Goal: Task Accomplishment & Management: Use online tool/utility

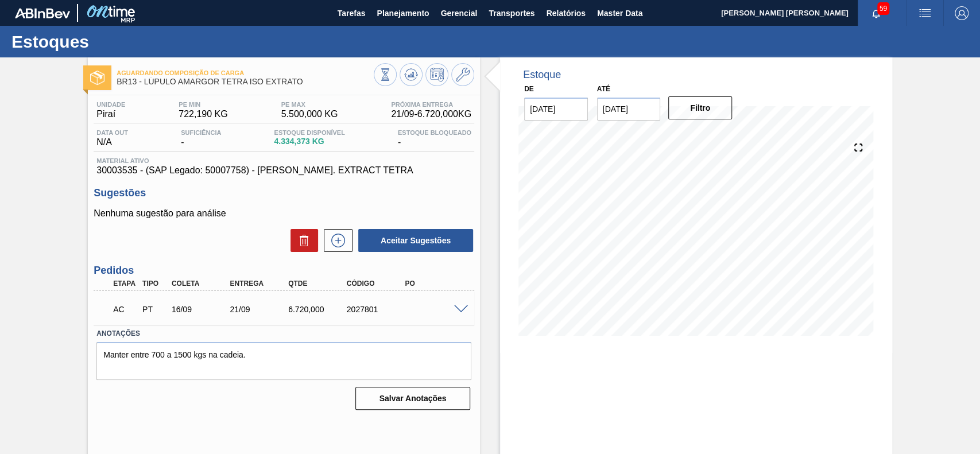
click at [455, 313] on div "AC PT 16/09 21/09 6.720,000 2027801" at bounding box center [284, 308] width 380 height 29
click at [456, 313] on span at bounding box center [461, 309] width 14 height 9
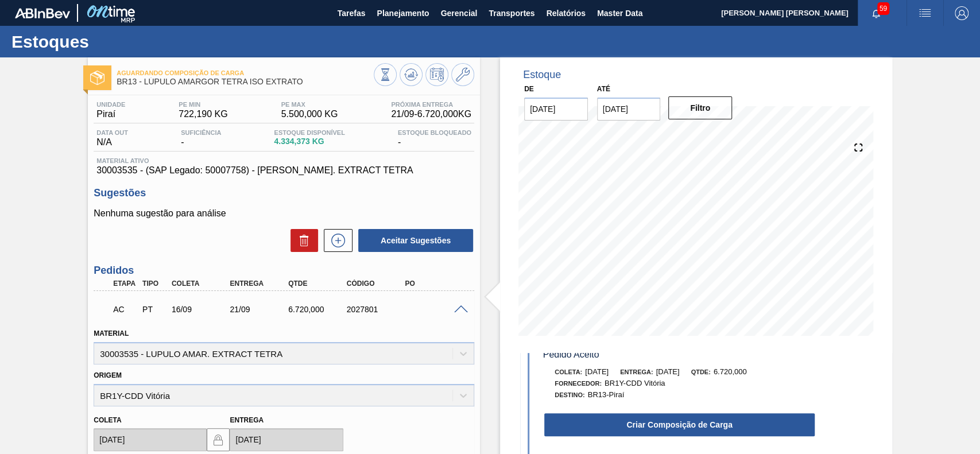
scroll to position [76, 0]
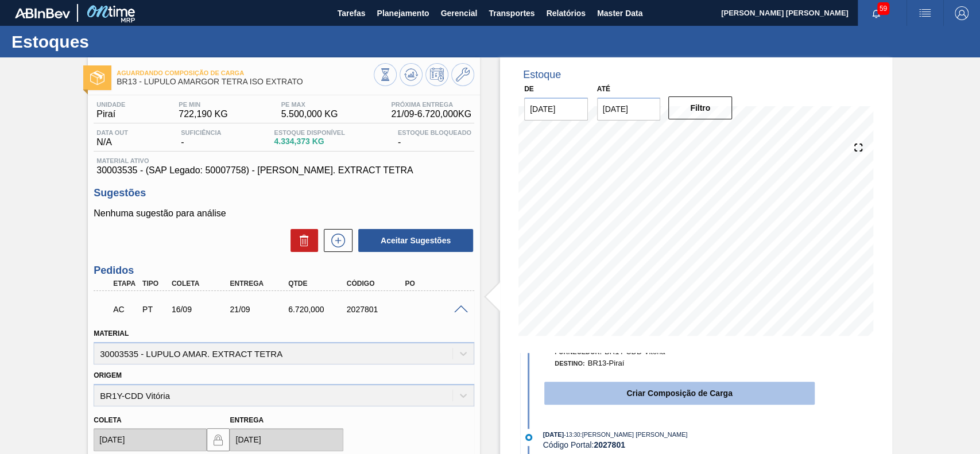
click at [668, 393] on button "Criar Composição de Carga" at bounding box center [679, 393] width 270 height 23
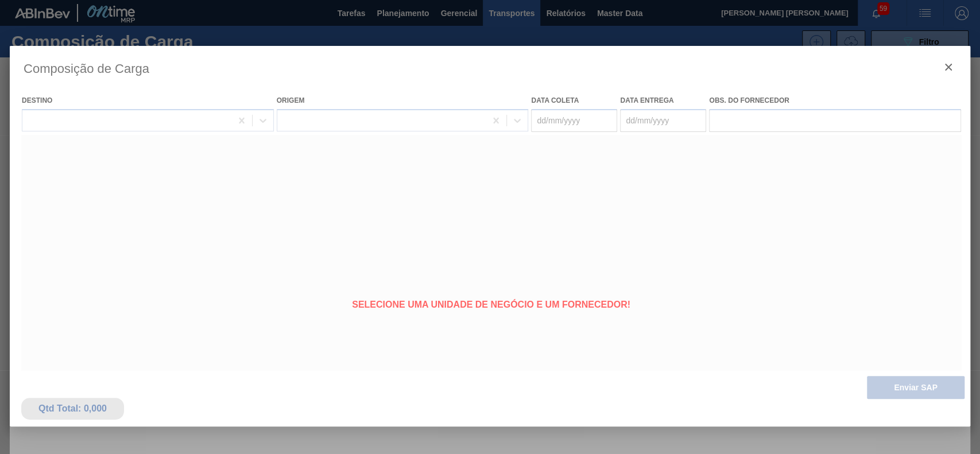
type coleta "[DATE]"
type entrega "21/09/2025"
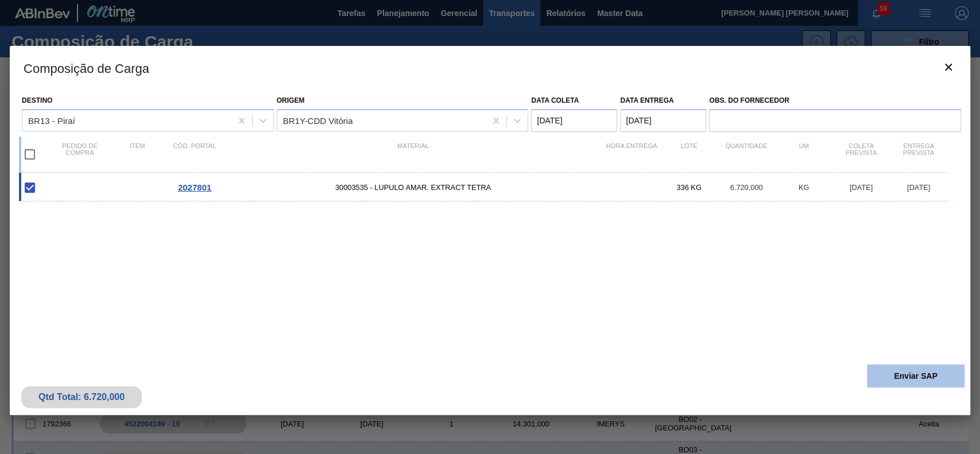
click at [946, 383] on button "Enviar SAP" at bounding box center [916, 375] width 98 height 23
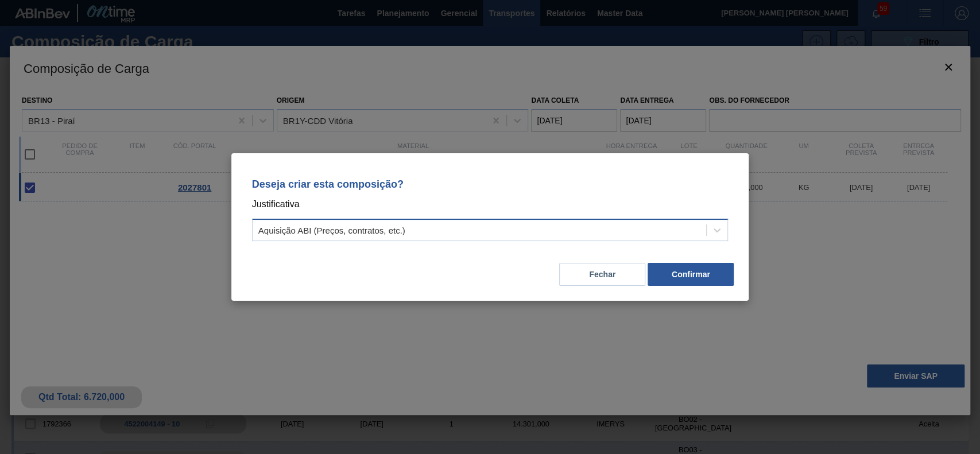
click at [490, 219] on div "Deseja criar esta composição? Justificativa Aquisição ABI (Preços, contratos, e…" at bounding box center [490, 207] width 490 height 81
click at [406, 227] on div "Aquisição ABI (Preços, contratos, etc.)" at bounding box center [480, 230] width 454 height 17
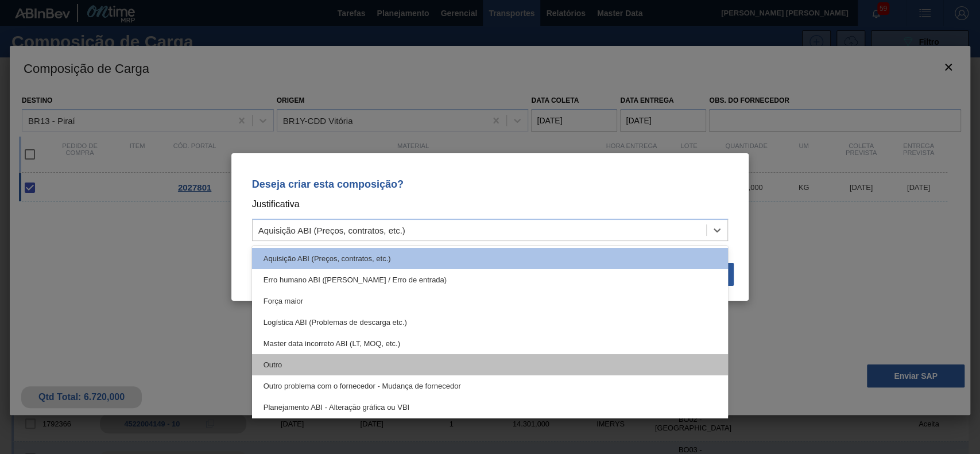
click at [395, 362] on div "Outro" at bounding box center [490, 364] width 476 height 21
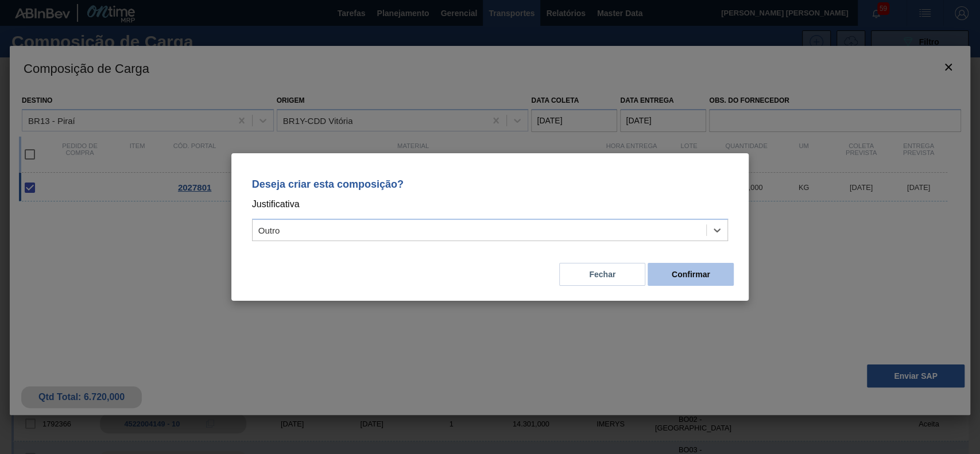
click at [682, 279] on button "Confirmar" at bounding box center [690, 274] width 86 height 23
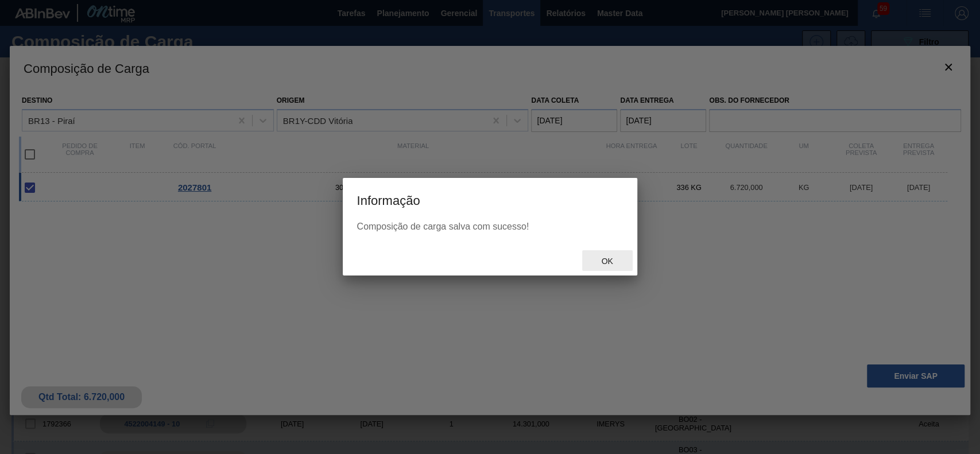
click at [613, 255] on div "Ok" at bounding box center [607, 260] width 51 height 21
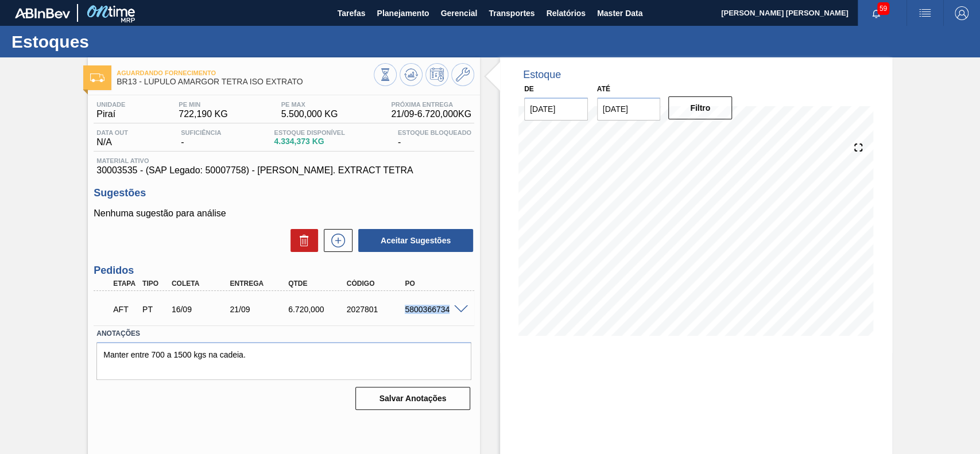
drag, startPoint x: 404, startPoint y: 310, endPoint x: 453, endPoint y: 319, distance: 50.2
click at [453, 319] on div "AFT PT 16/09 21/09 6.720,000 2027801 5800366734" at bounding box center [281, 308] width 350 height 23
copy div "5800366734"
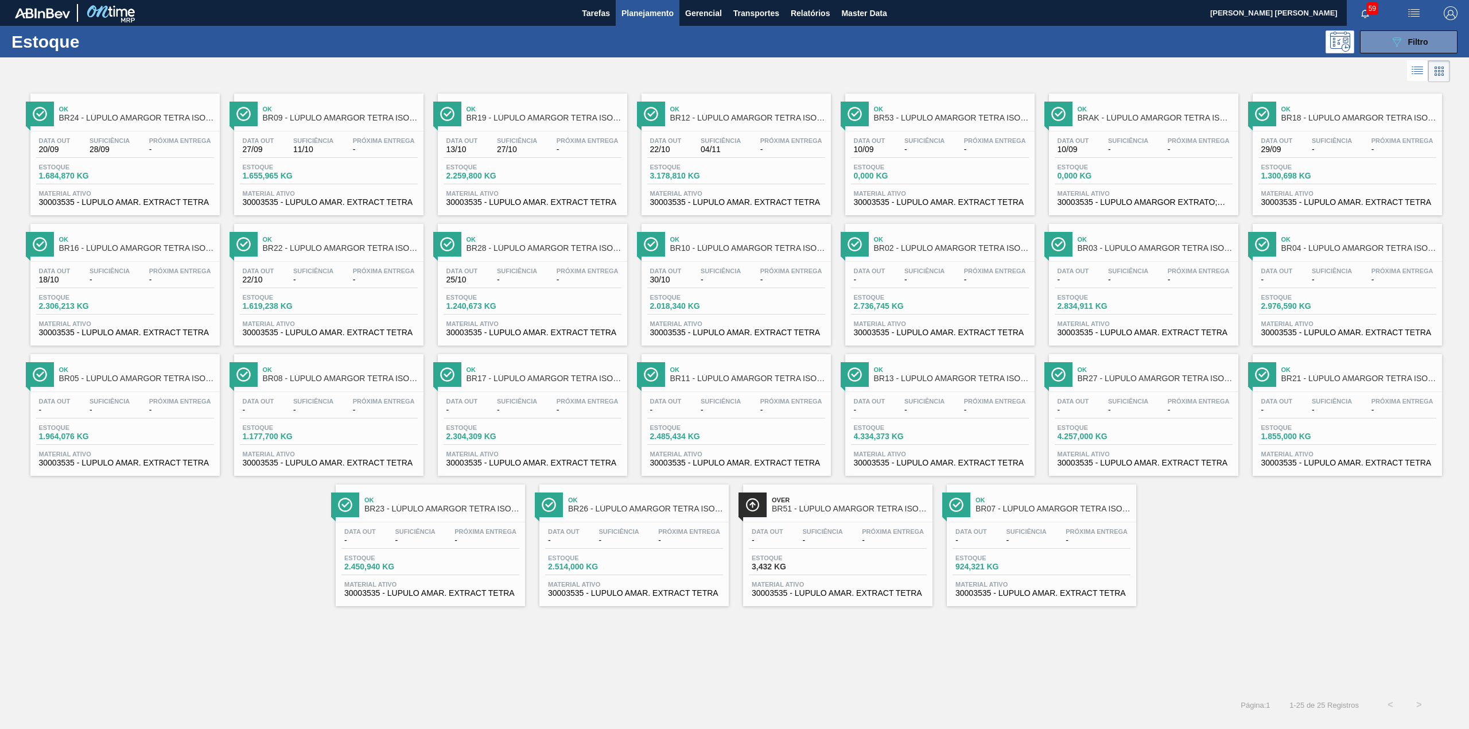
drag, startPoint x: 1373, startPoint y: 36, endPoint x: 1373, endPoint y: 90, distance: 53.9
click at [1375, 36] on button "089F7B8B-B2A5-4AFE-B5C0-19BA573D28AC Filtro" at bounding box center [1409, 41] width 98 height 23
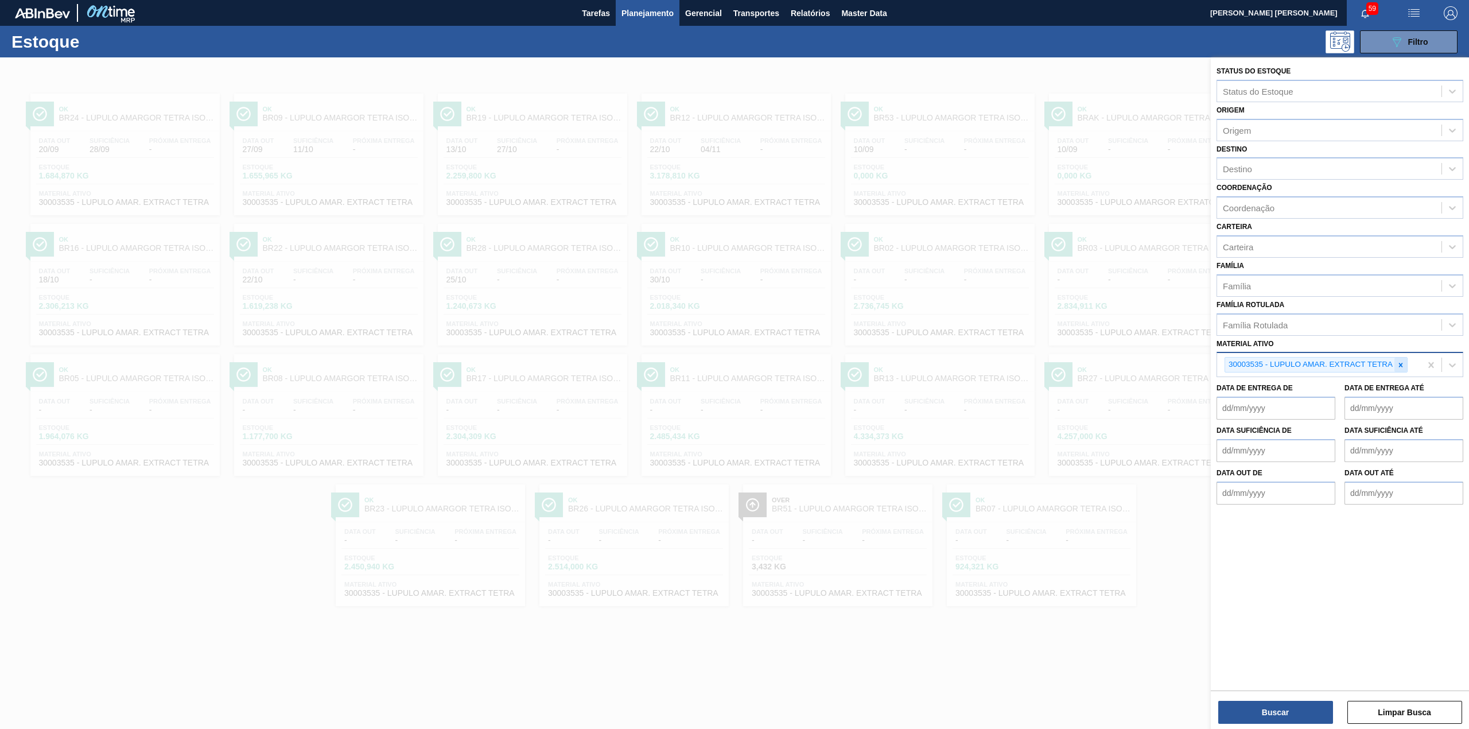
click at [1405, 368] on div at bounding box center [1401, 365] width 13 height 14
paste ativo "30003602"
type ativo "30003602"
click at [1293, 708] on button "Buscar" at bounding box center [1275, 712] width 115 height 23
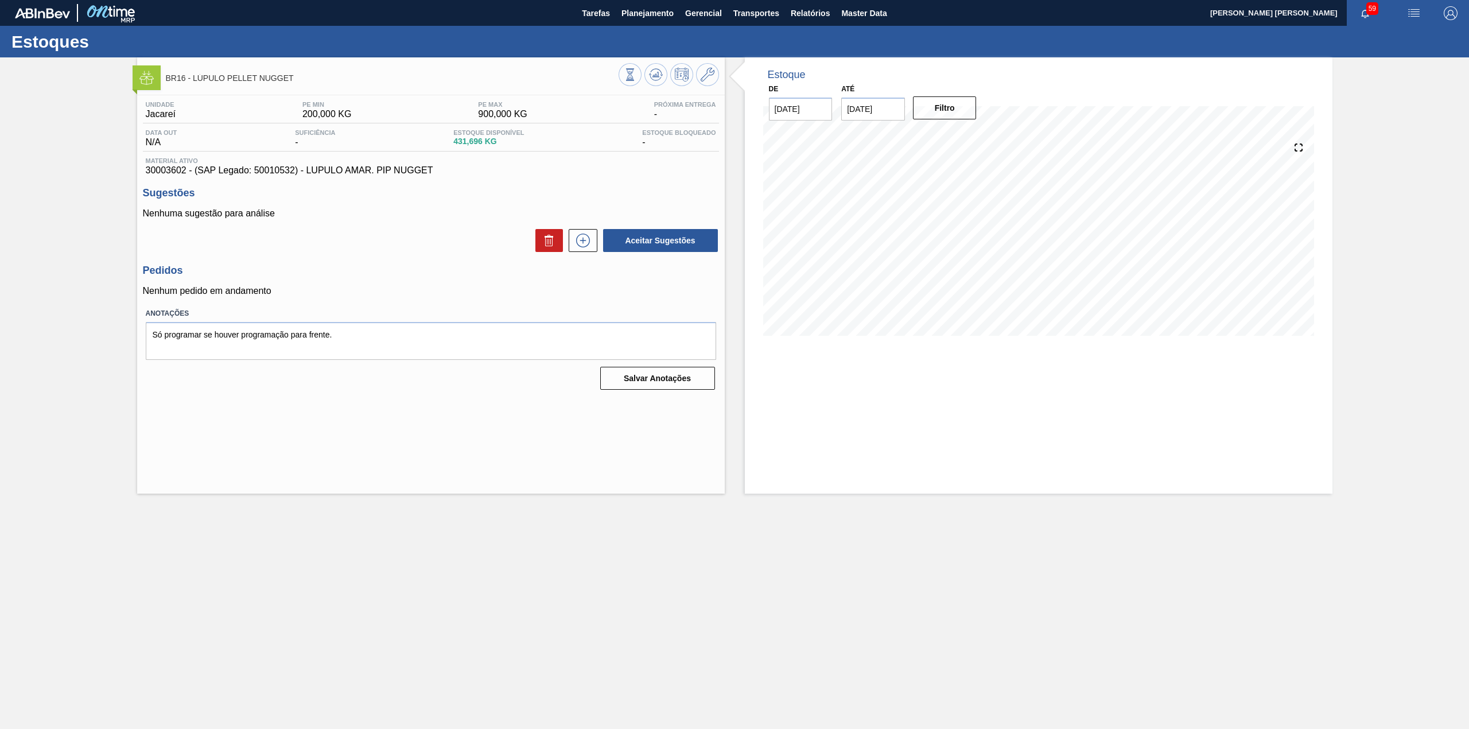
click at [581, 230] on div "Aceitar Sugestões" at bounding box center [431, 240] width 576 height 25
click at [581, 244] on icon at bounding box center [583, 241] width 18 height 14
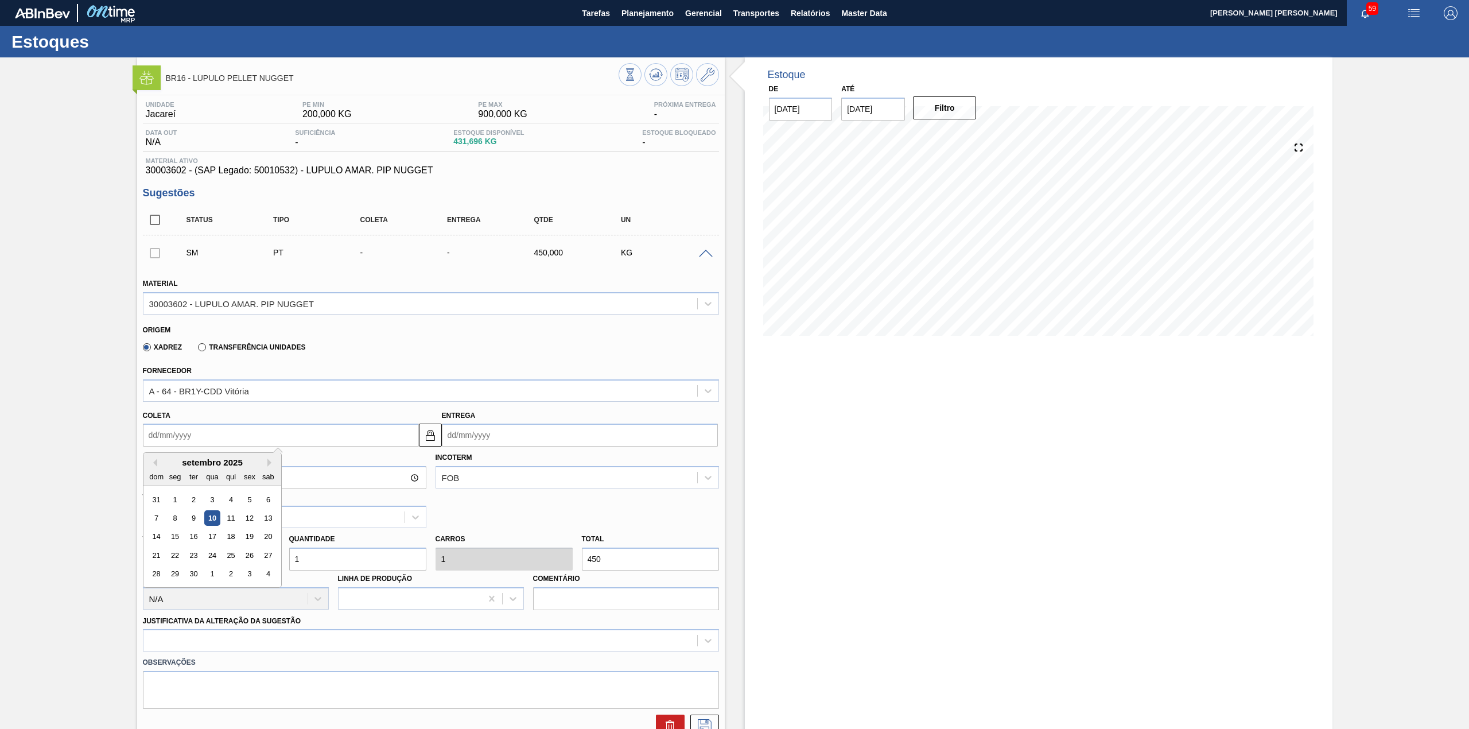
click at [223, 444] on input "Coleta" at bounding box center [281, 435] width 276 height 23
click at [225, 520] on div "11" at bounding box center [230, 517] width 15 height 15
type input "[DATE]"
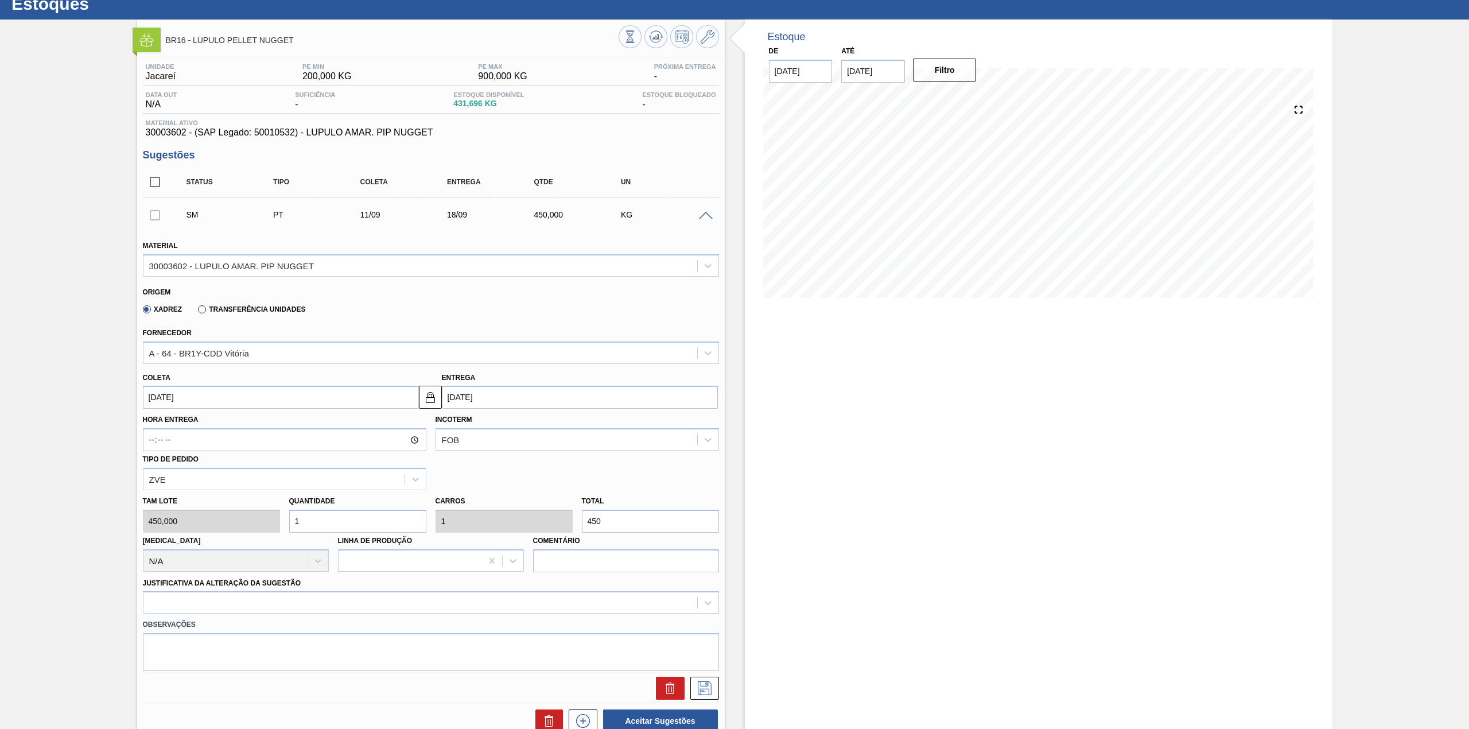
scroll to position [76, 0]
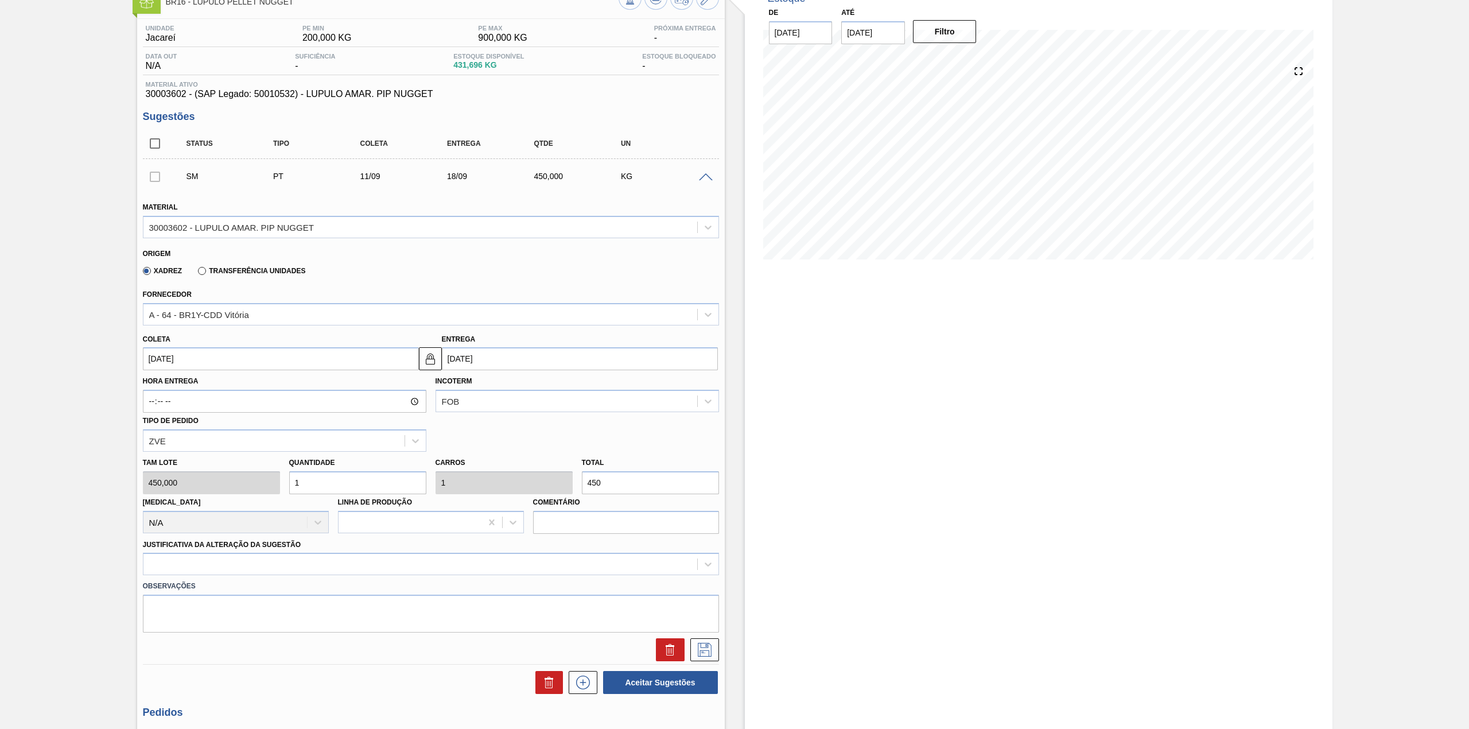
click at [630, 483] on input "450" at bounding box center [650, 482] width 137 height 23
click at [628, 483] on input "450" at bounding box center [650, 482] width 137 height 23
type input "0,004"
type input "2"
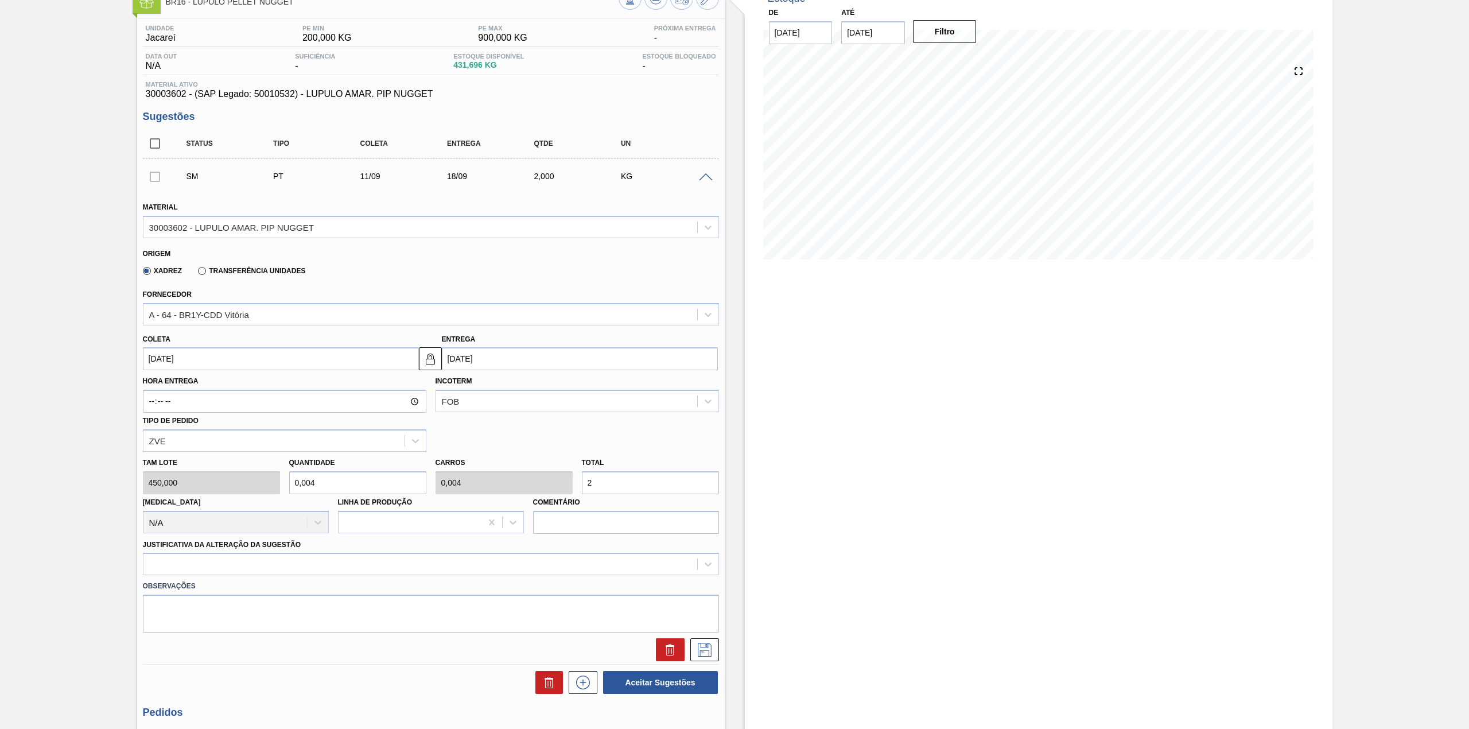
type input "0,044"
type input "20"
drag, startPoint x: 305, startPoint y: 549, endPoint x: 301, endPoint y: 554, distance: 7.0
click at [305, 549] on div "Justificativa da Alteração da Sugestão" at bounding box center [431, 556] width 576 height 39
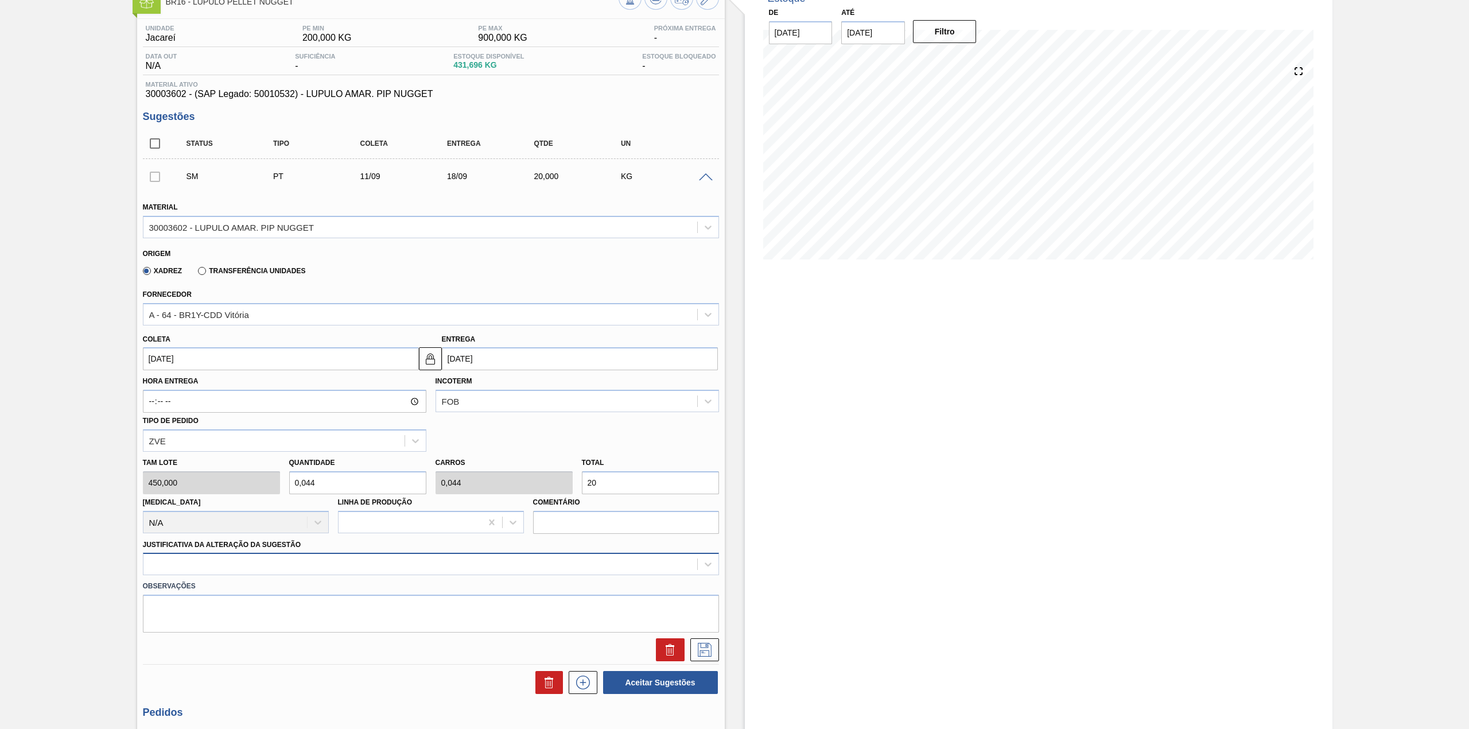
click at [300, 556] on div at bounding box center [431, 564] width 576 height 22
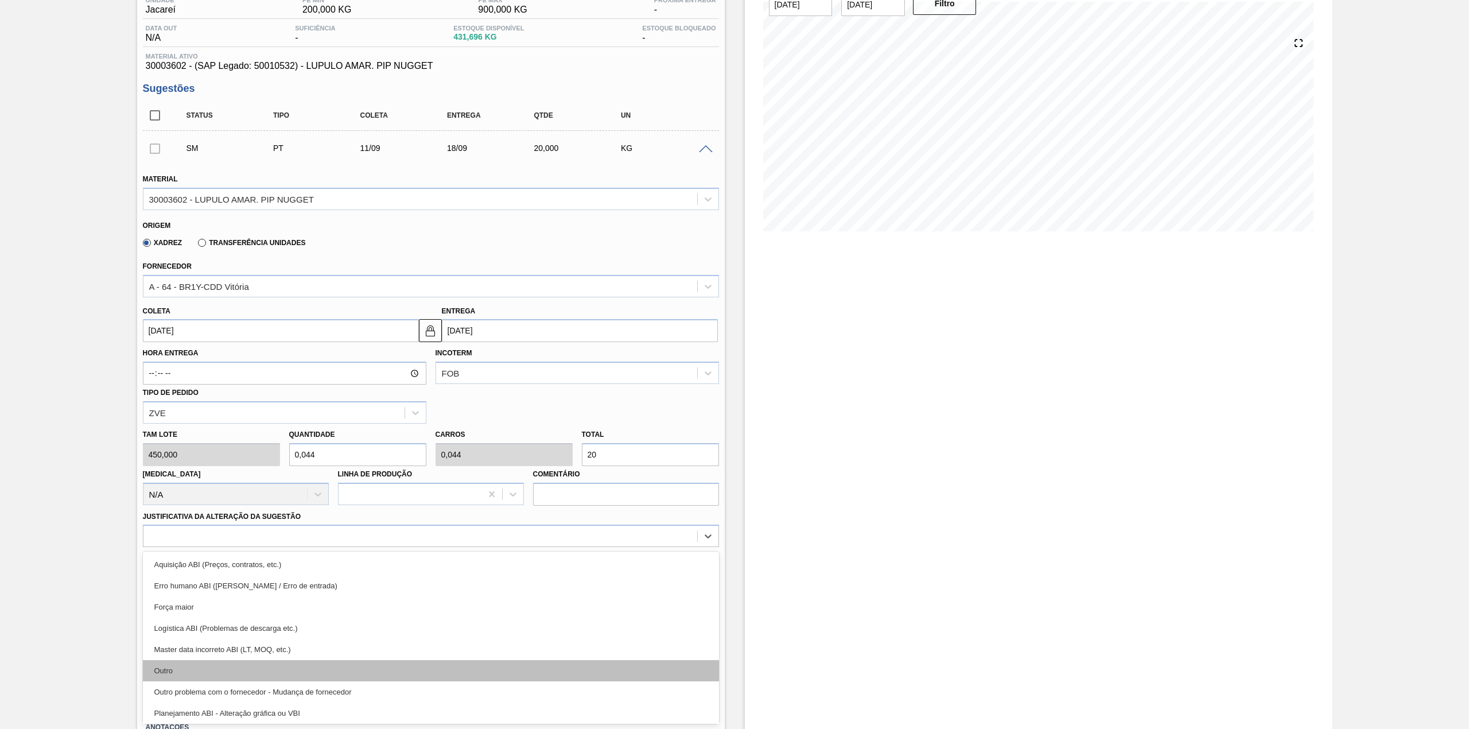
click at [244, 660] on div "Outro" at bounding box center [431, 670] width 576 height 21
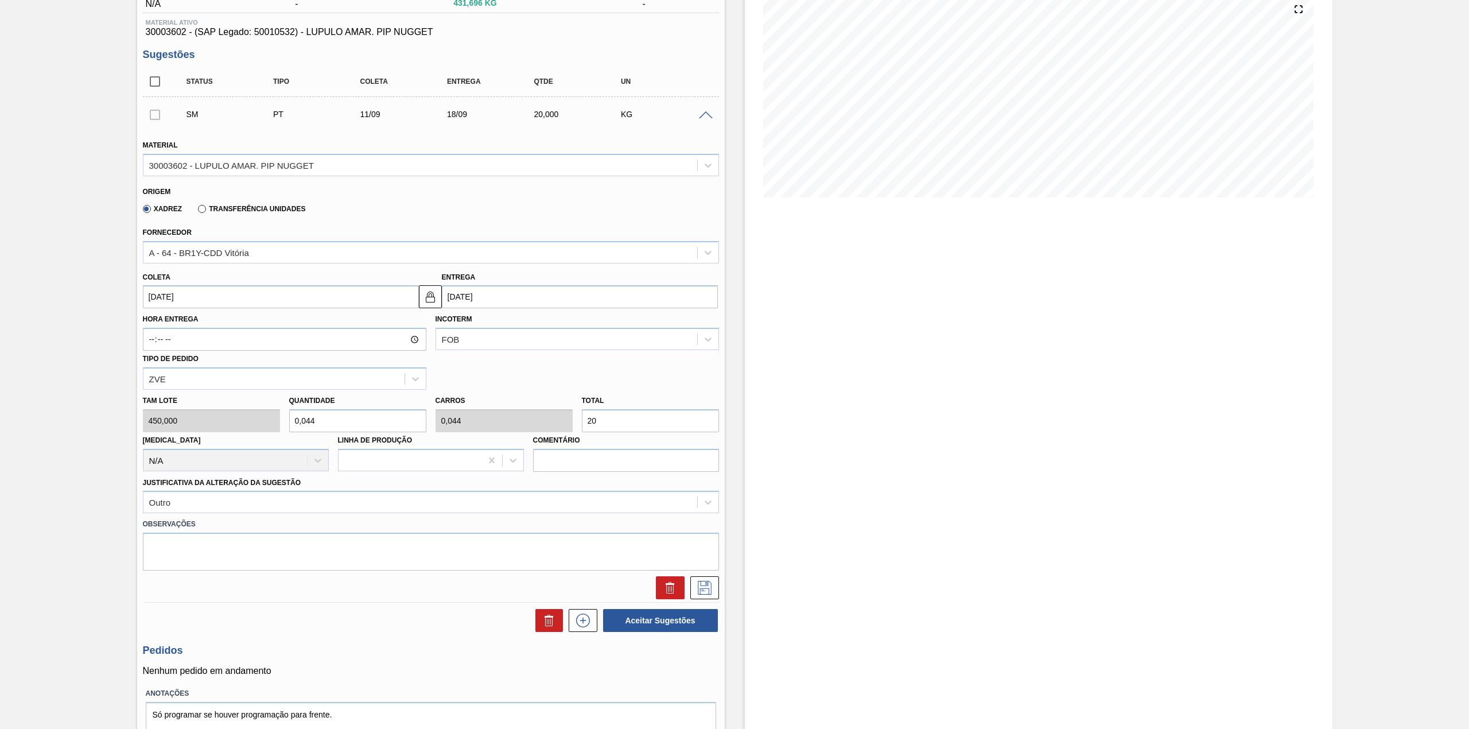
scroll to position [153, 0]
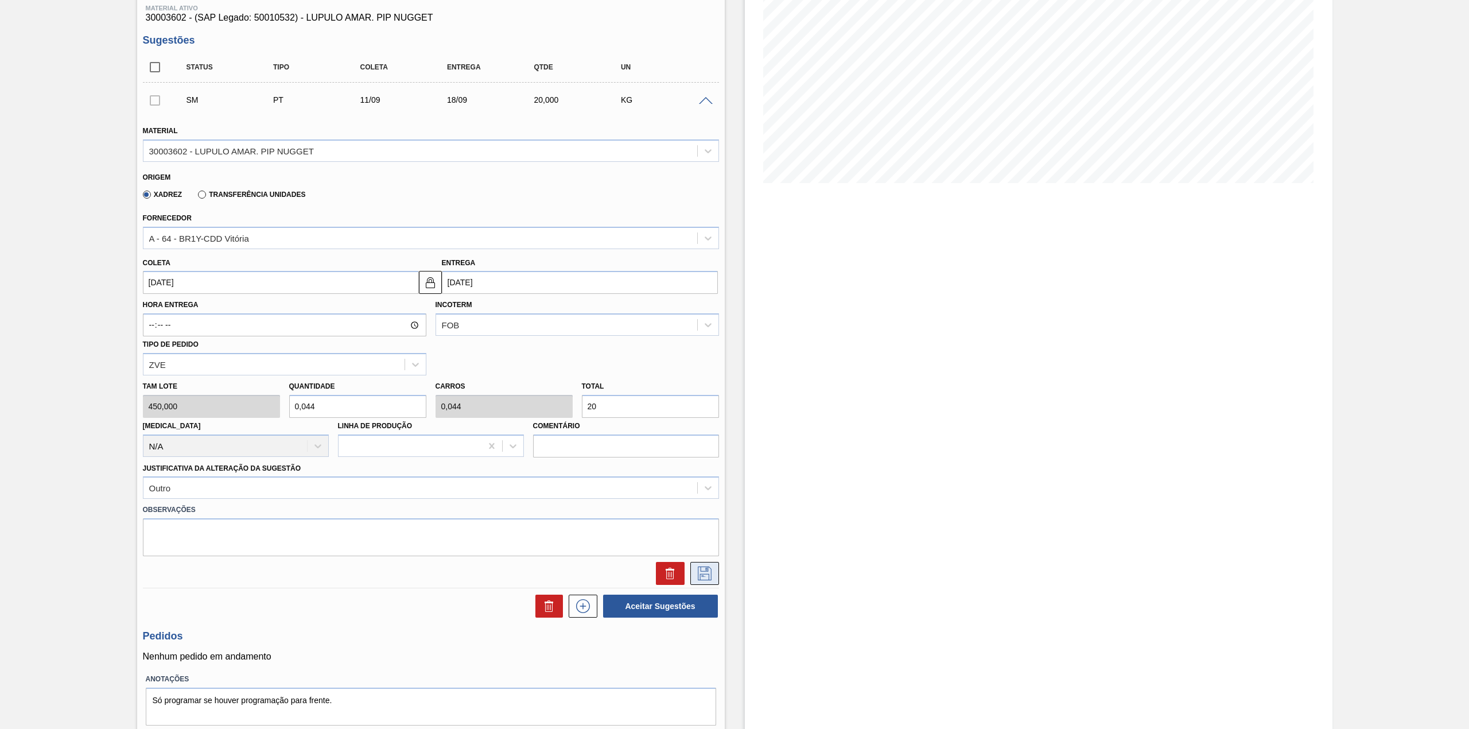
click at [701, 574] on icon at bounding box center [705, 573] width 14 height 14
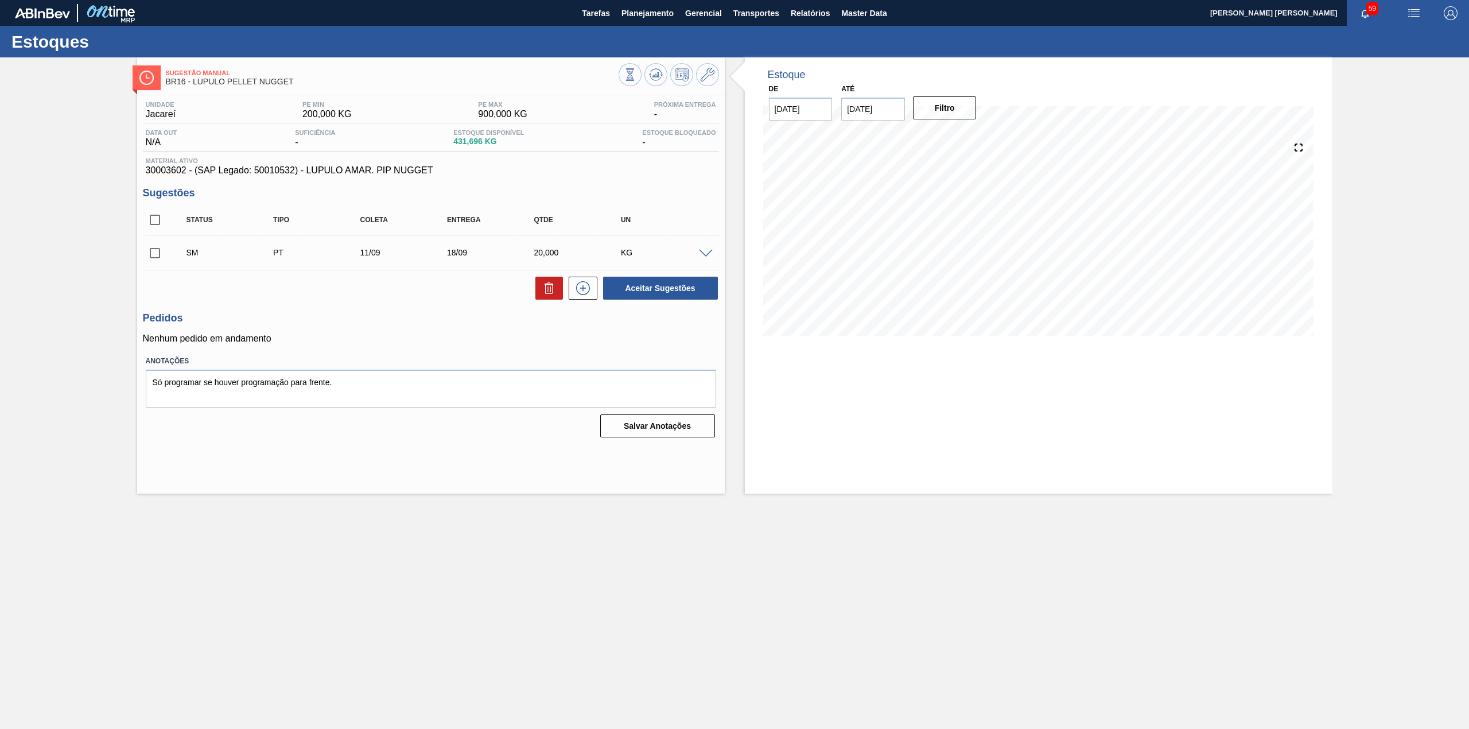
scroll to position [0, 0]
click at [703, 254] on span at bounding box center [706, 254] width 14 height 9
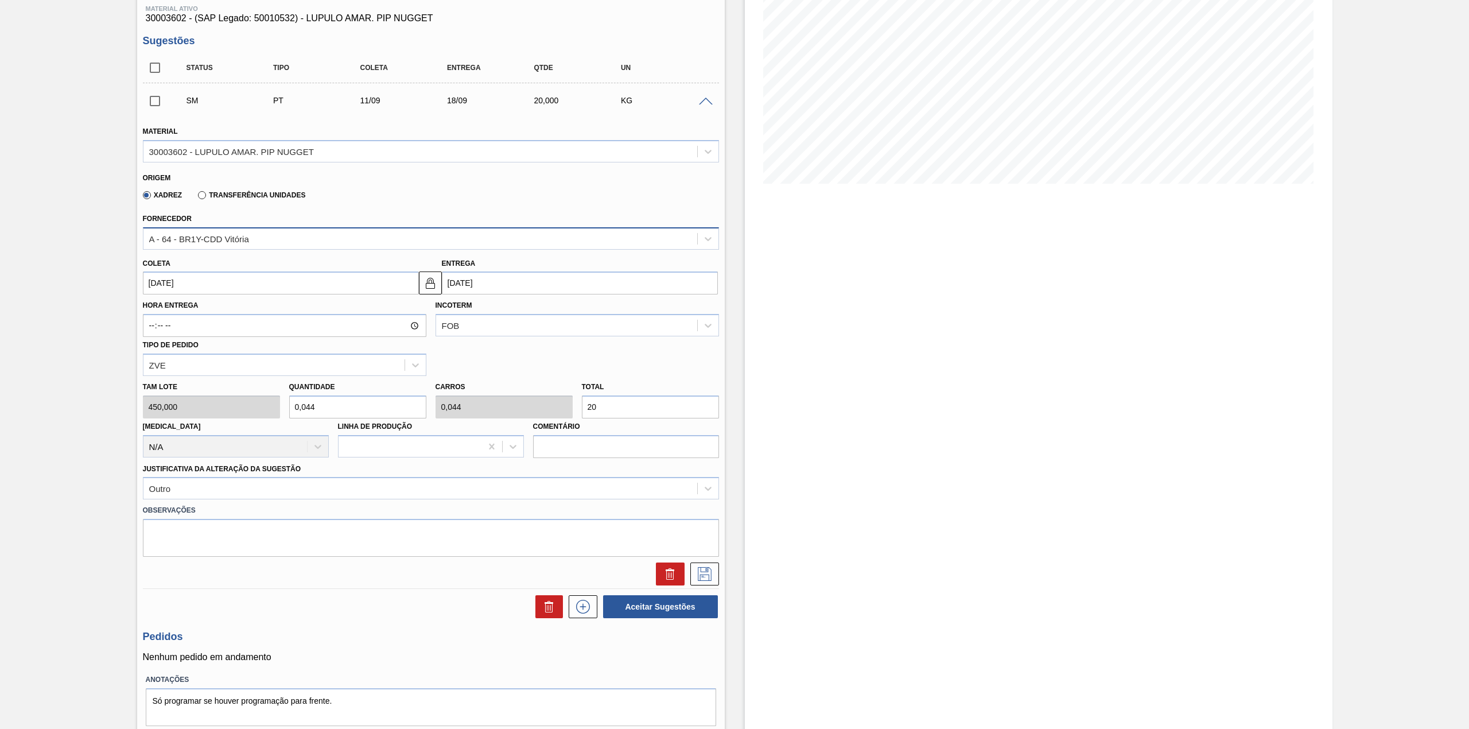
scroll to position [153, 0]
click at [153, 98] on input "checkbox" at bounding box center [155, 100] width 24 height 24
click at [684, 596] on button "Aceitar Sugestões" at bounding box center [660, 606] width 115 height 23
checkbox input "false"
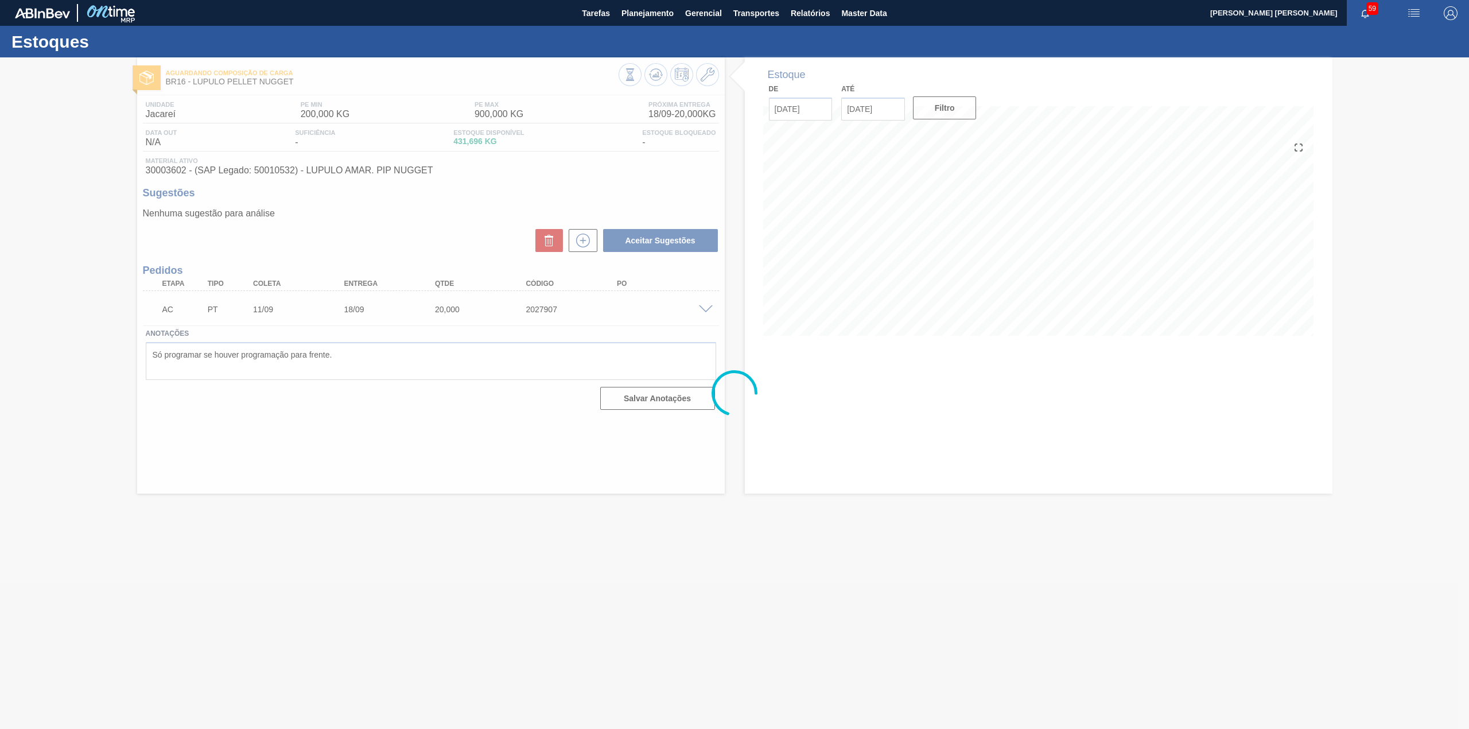
scroll to position [0, 0]
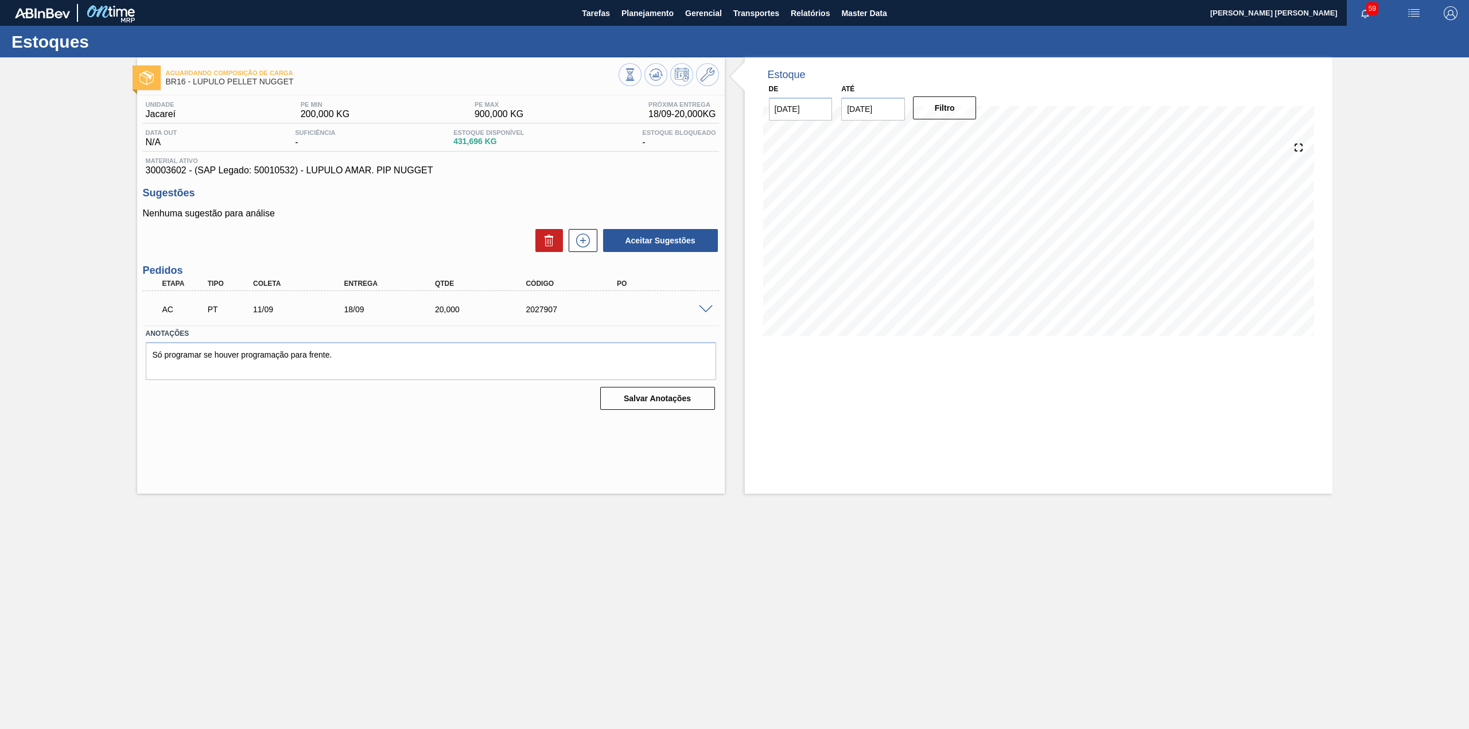
click at [700, 308] on span at bounding box center [706, 309] width 14 height 9
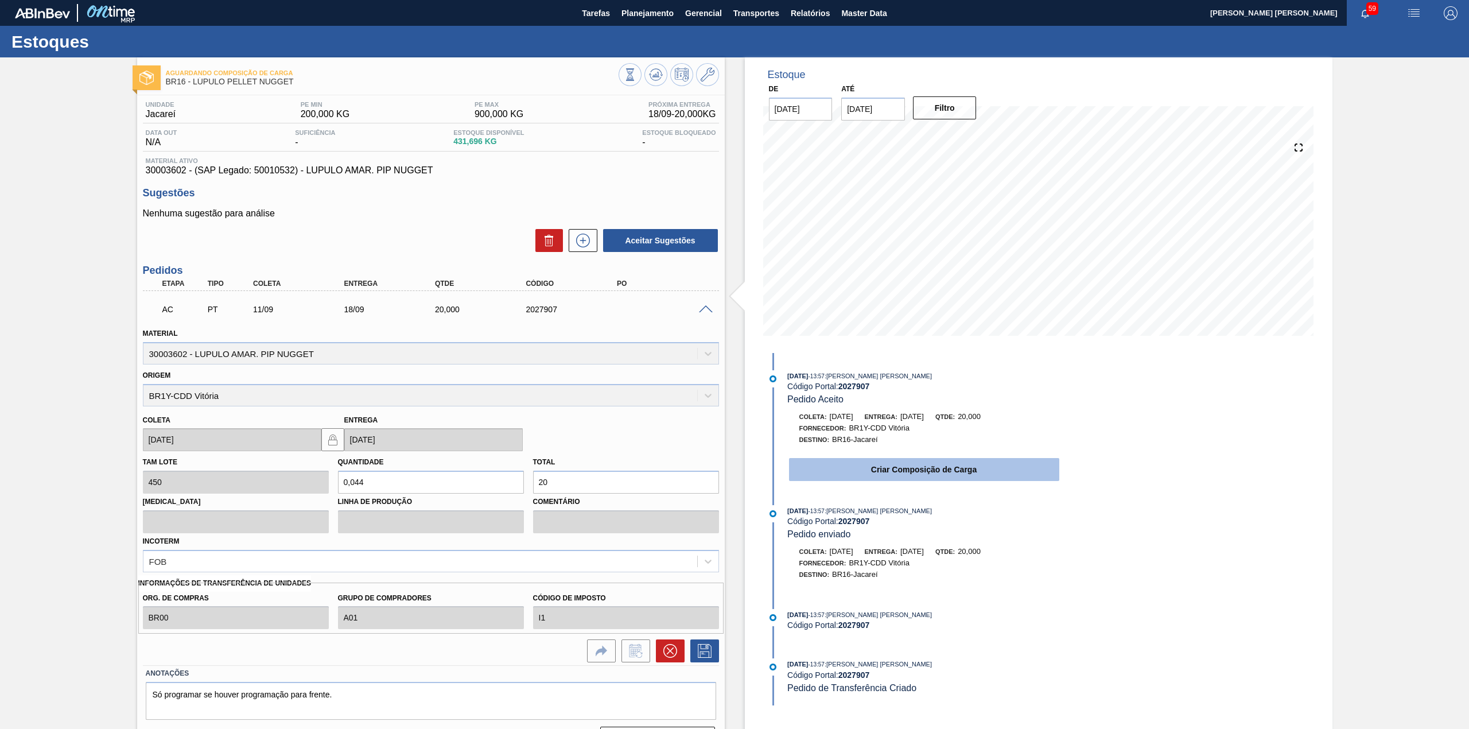
click at [917, 481] on button "Criar Composição de Carga" at bounding box center [924, 469] width 270 height 23
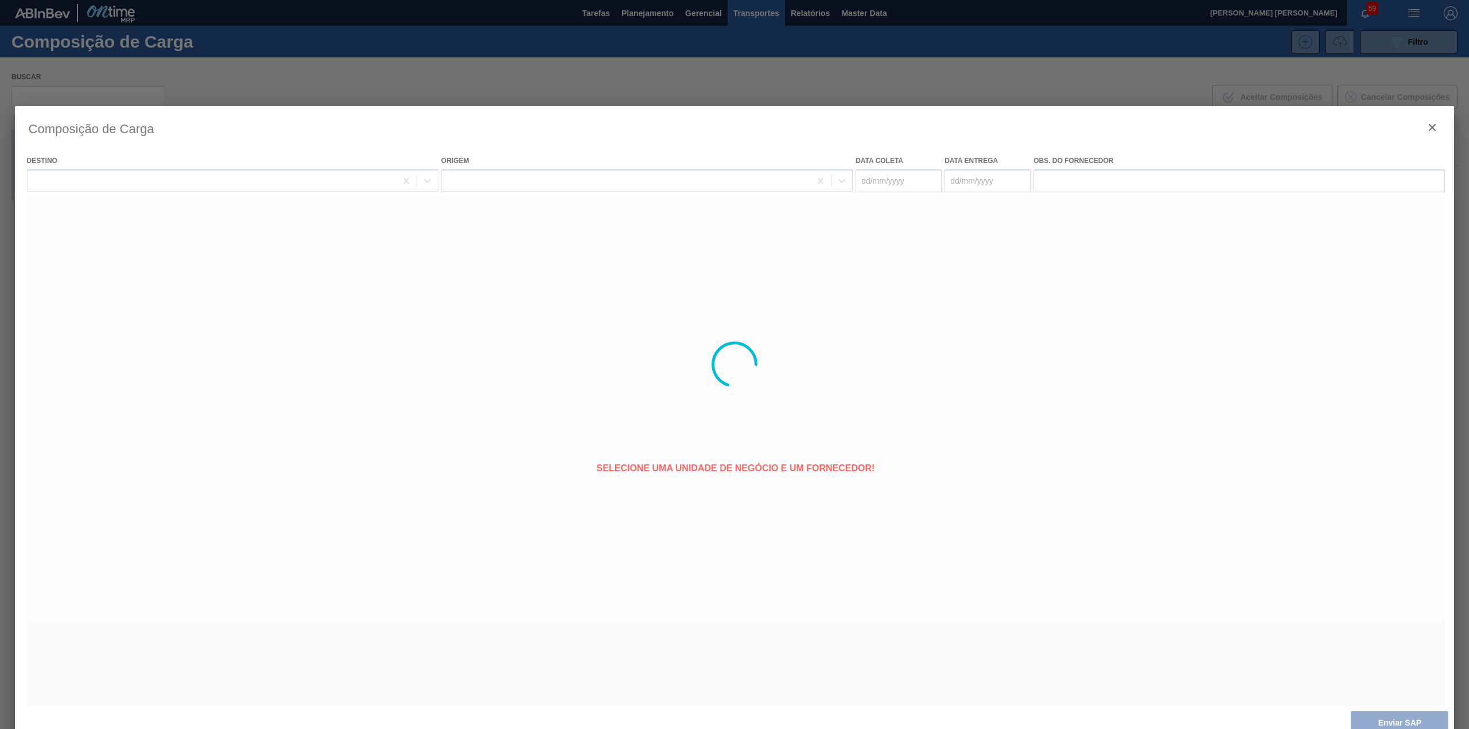
type coleta "[DATE]"
type entrega "[DATE]"
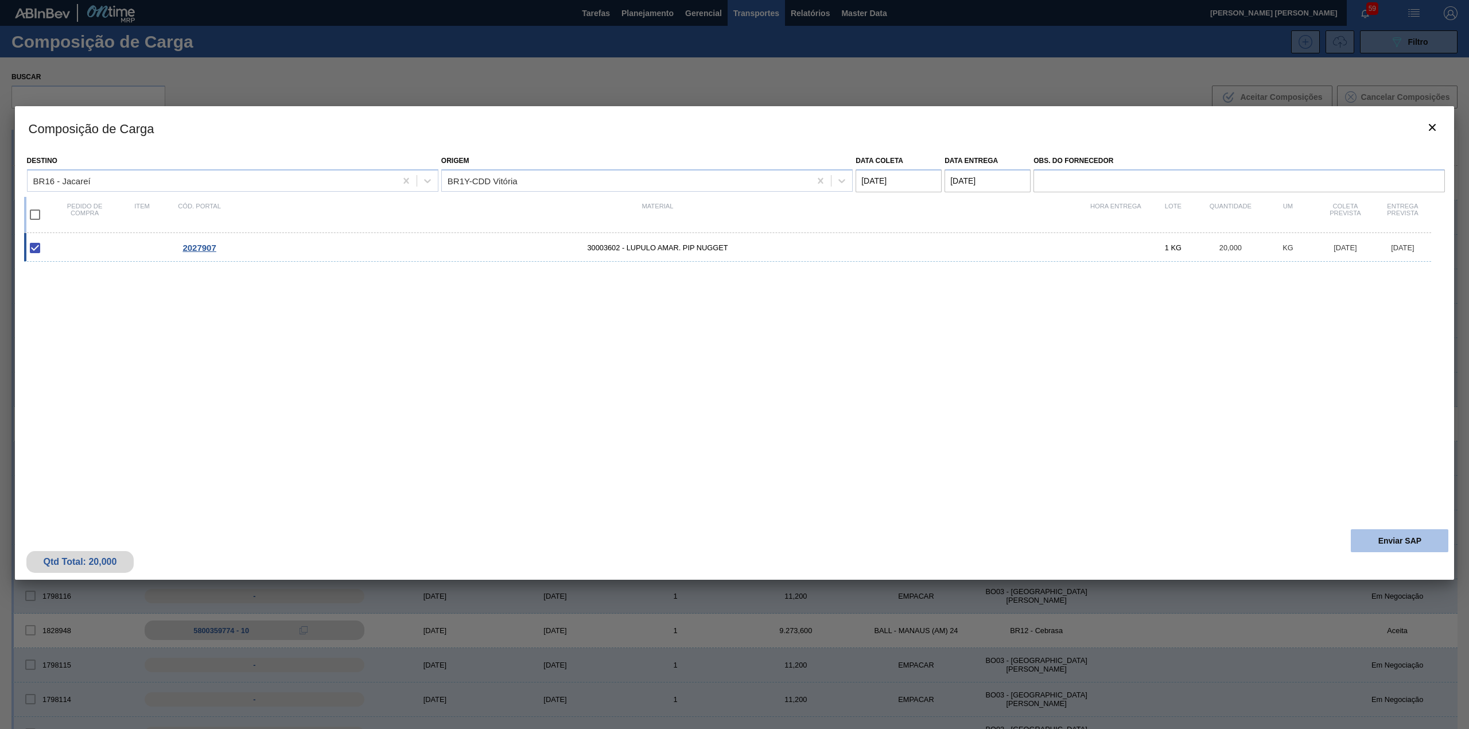
click at [1378, 533] on button "Enviar SAP" at bounding box center [1400, 540] width 98 height 23
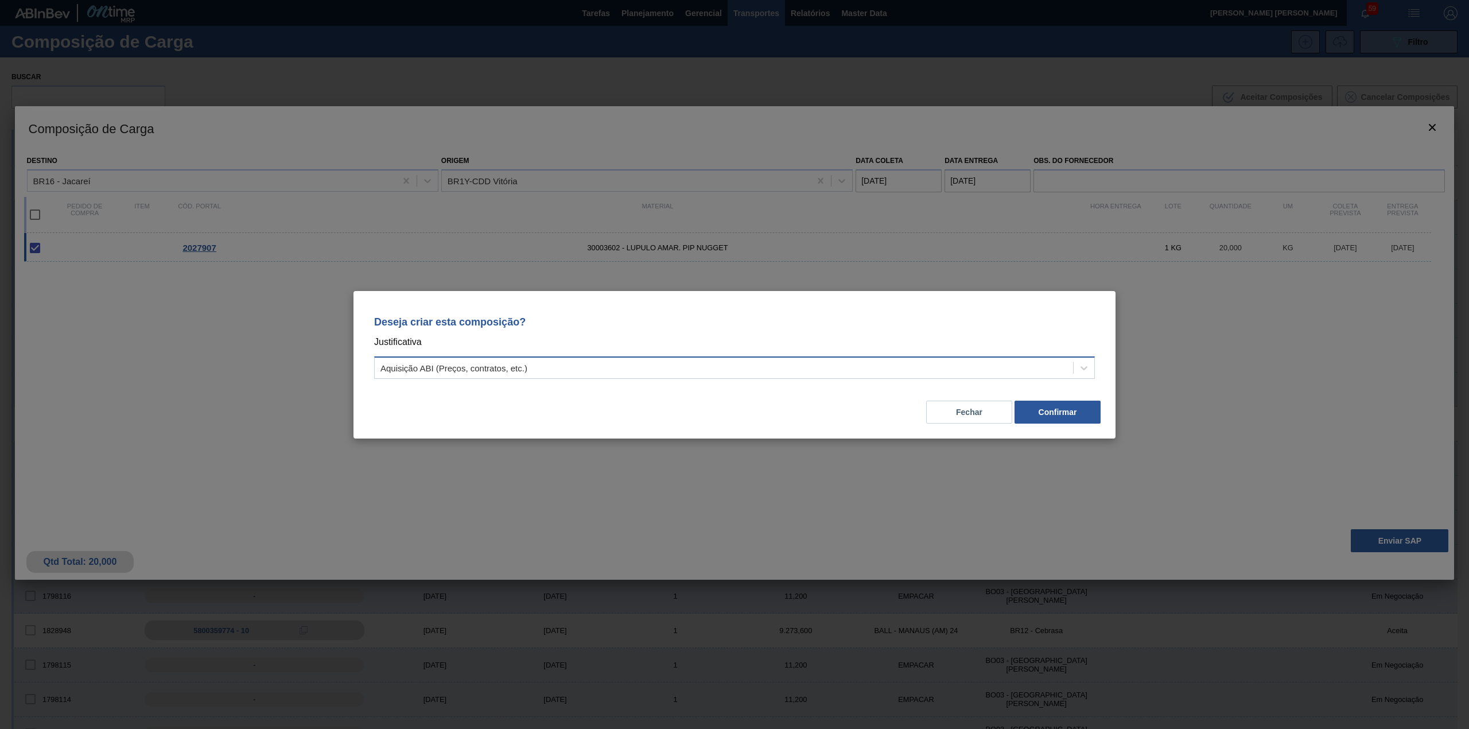
click at [951, 372] on div "Aquisição ABI (Preços, contratos, etc.)" at bounding box center [724, 367] width 698 height 17
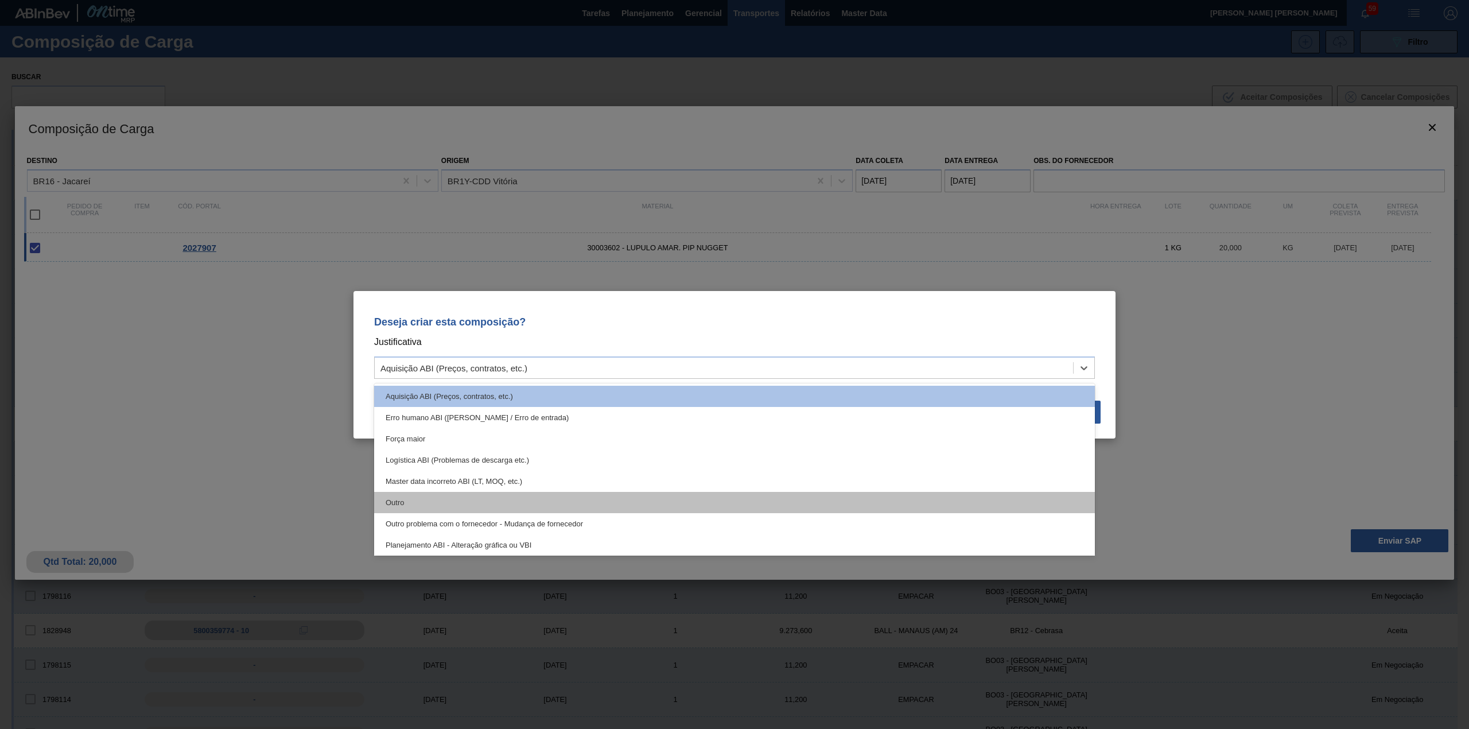
click at [639, 492] on div "Outro" at bounding box center [734, 502] width 721 height 21
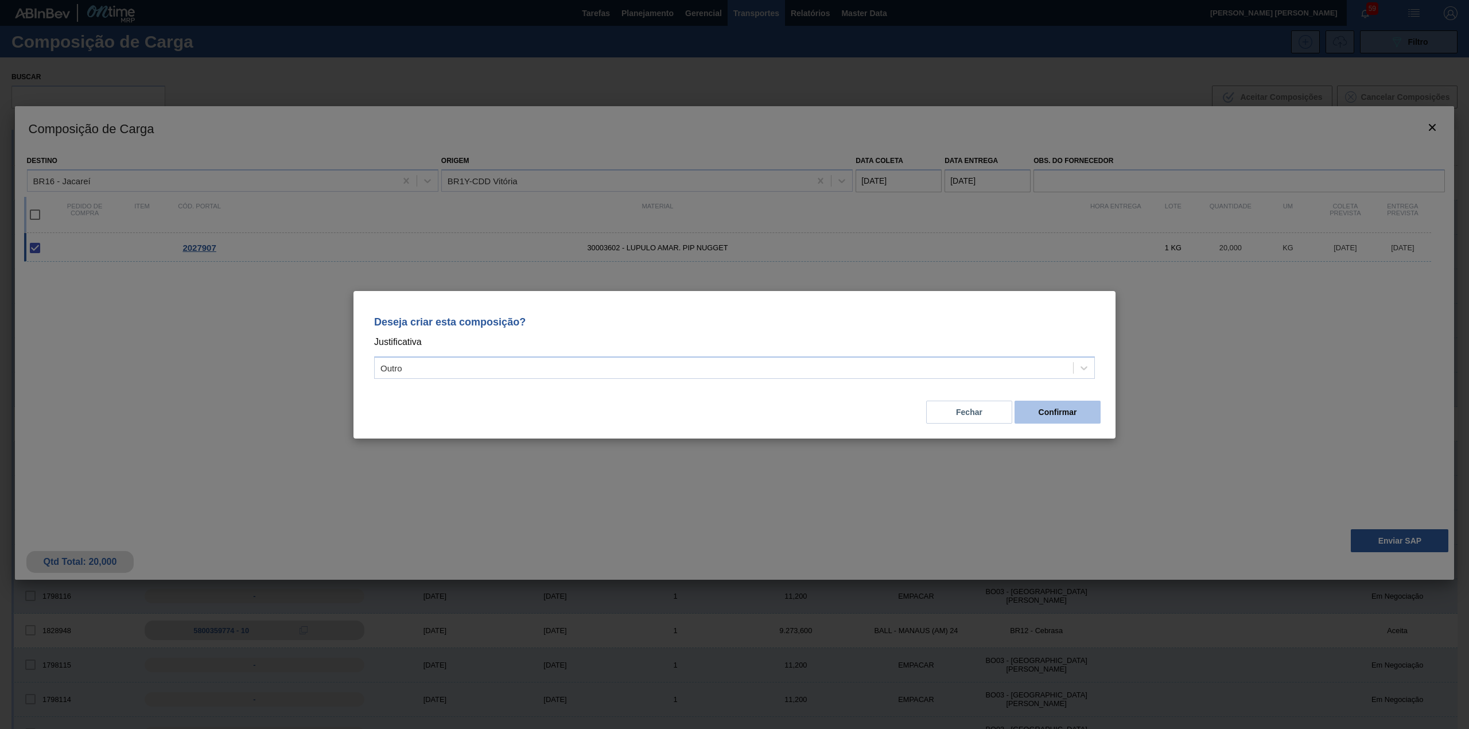
click at [1054, 405] on button "Confirmar" at bounding box center [1058, 412] width 86 height 23
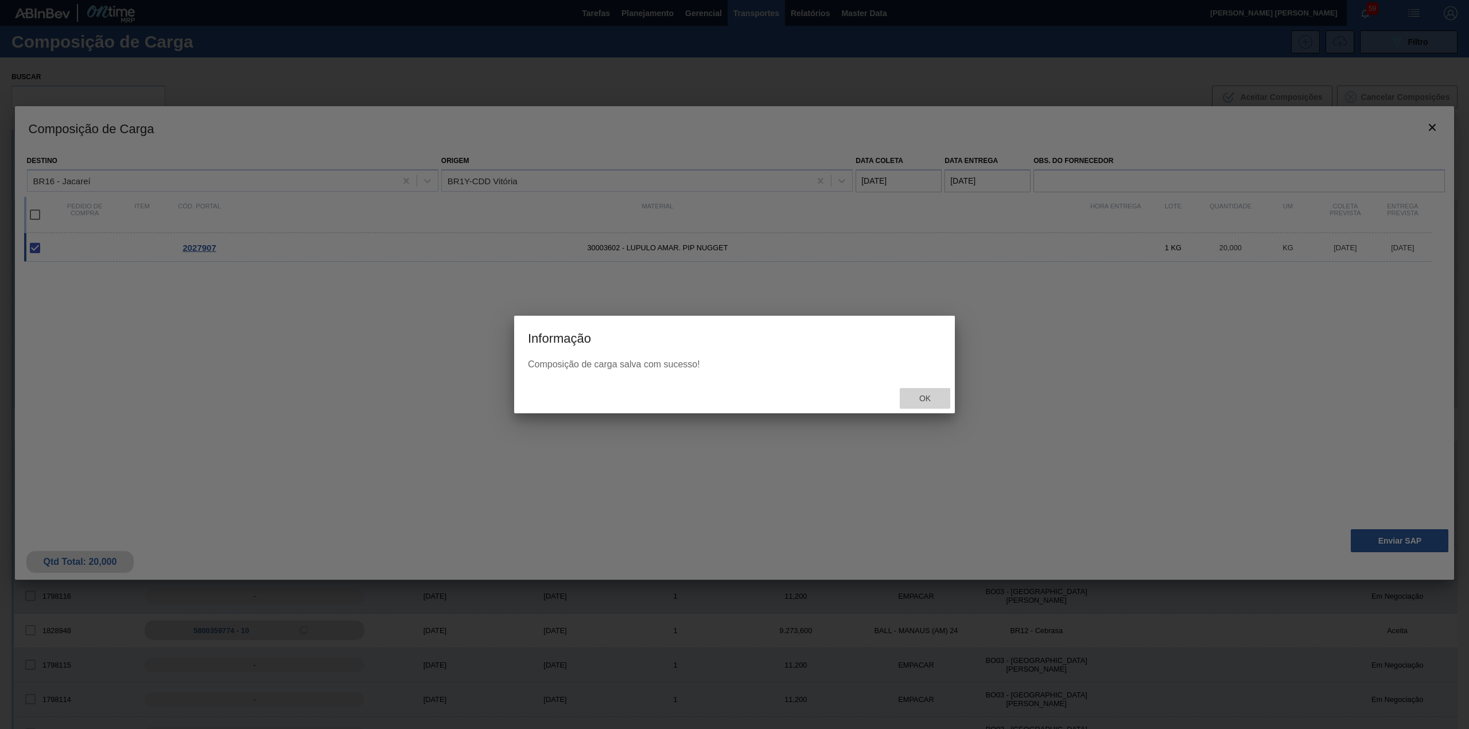
click at [923, 395] on span "Ok" at bounding box center [925, 398] width 30 height 9
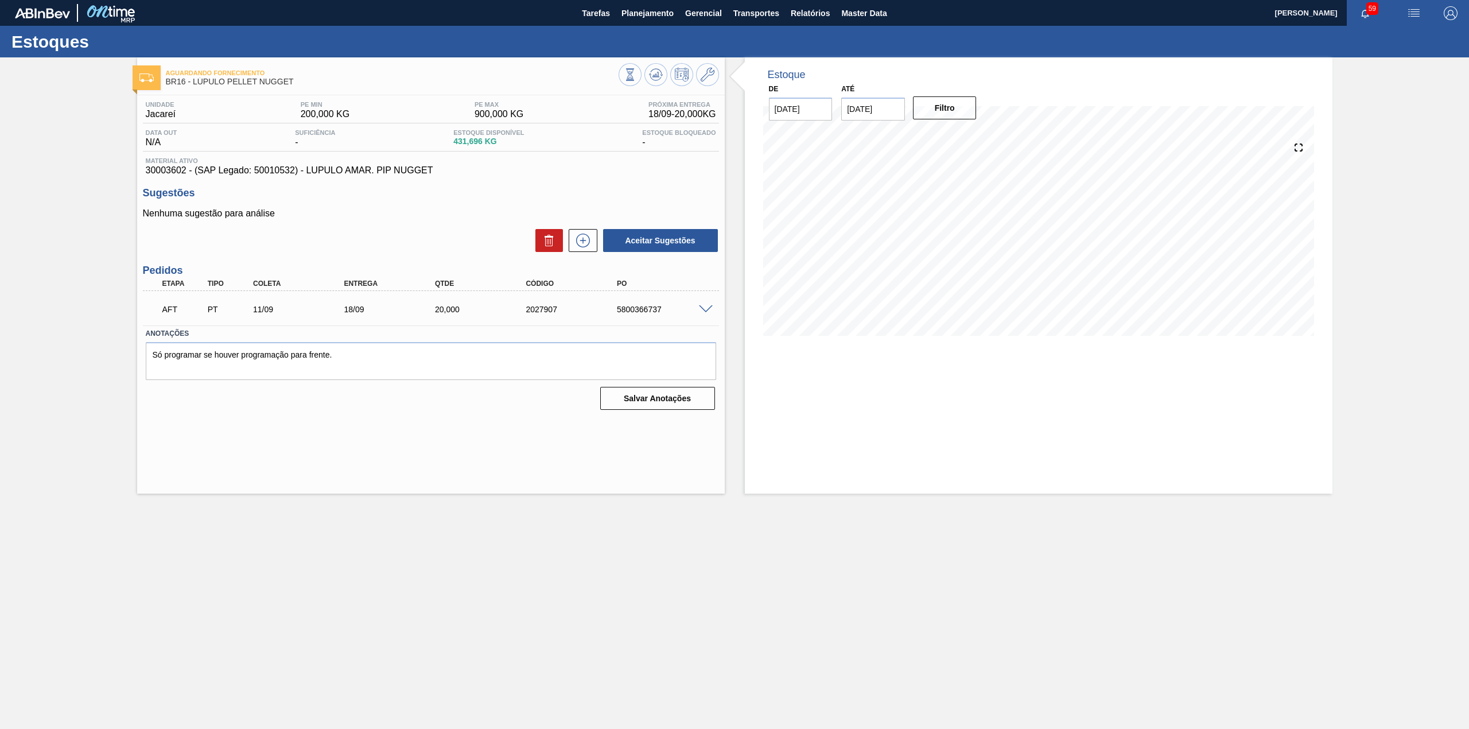
click at [625, 317] on div "AFT PT 11/09 18/09 20,000 2027907 5800366737" at bounding box center [428, 308] width 546 height 23
drag, startPoint x: 615, startPoint y: 312, endPoint x: 662, endPoint y: 313, distance: 46.5
click at [662, 313] on div "5800366737" at bounding box center [666, 309] width 104 height 9
copy div "5800366737"
click at [620, 324] on div "AFT PT 11/09 18/09 20,000 2027907 5800366737 Material 30003602 - LUPULO AMAR. P…" at bounding box center [431, 308] width 576 height 34
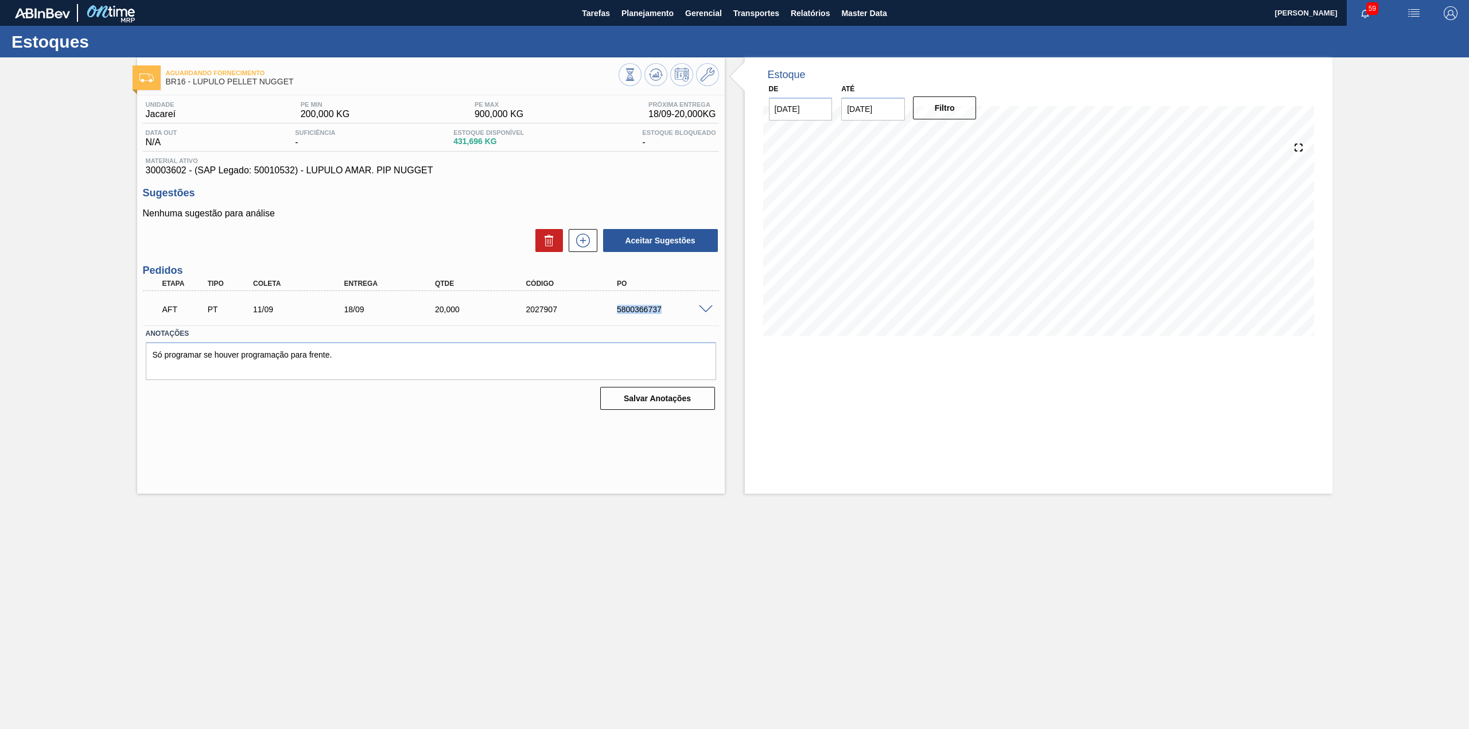
drag, startPoint x: 615, startPoint y: 310, endPoint x: 666, endPoint y: 312, distance: 51.1
click at [666, 312] on div "5800366737" at bounding box center [666, 309] width 104 height 9
copy div "5800366737"
